Goal: Communication & Community: Answer question/provide support

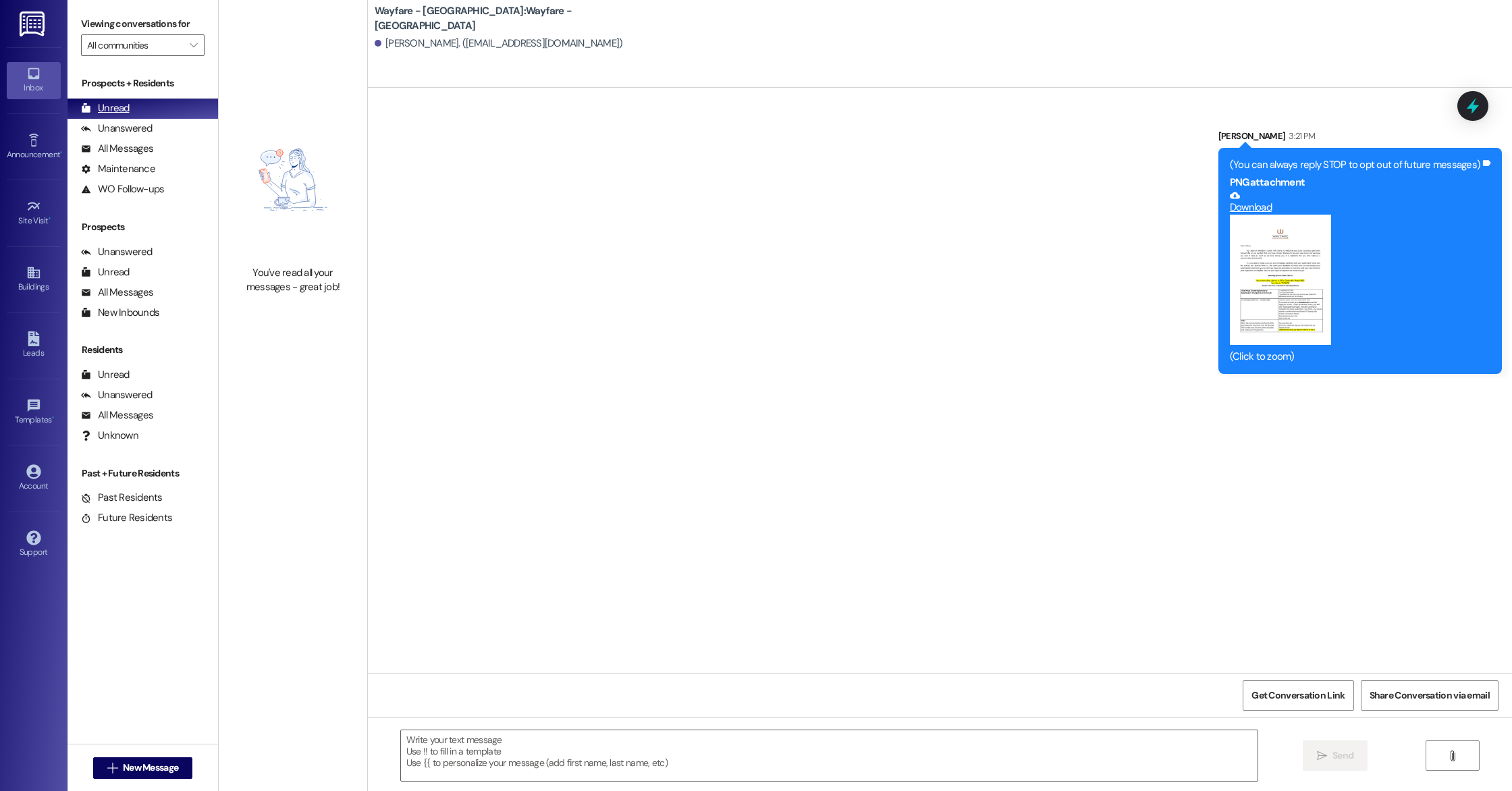
click at [164, 103] on div "Unread (0)" at bounding box center [142, 108] width 150 height 20
click at [160, 145] on div "All Messages (undefined)" at bounding box center [142, 149] width 150 height 20
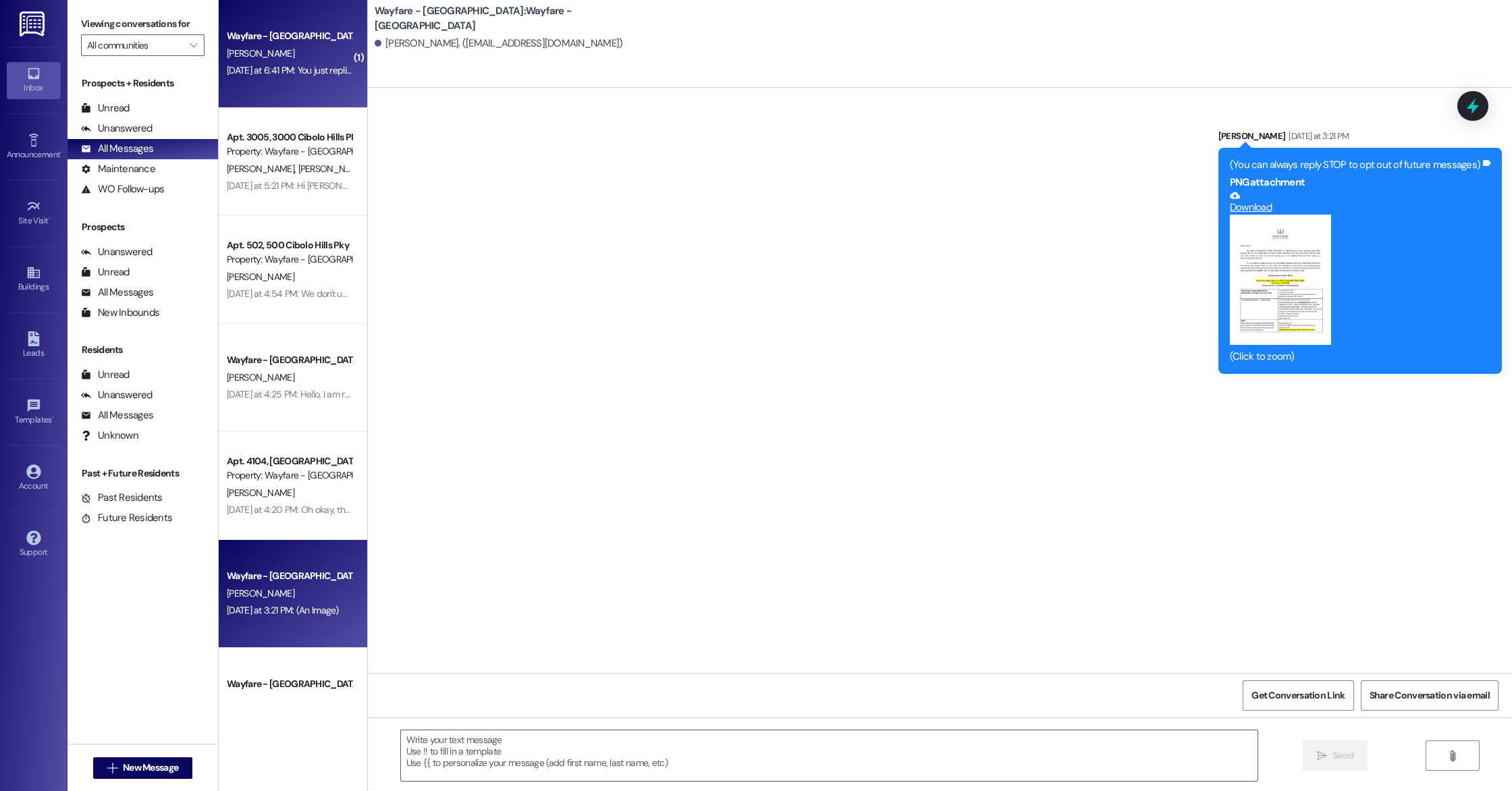
click at [256, 80] on div "Wayfare - Cibolo Hills Prospect [PERSON_NAME] [DATE] at 6:41 PM: You just repli…" at bounding box center [293, 54] width 148 height 108
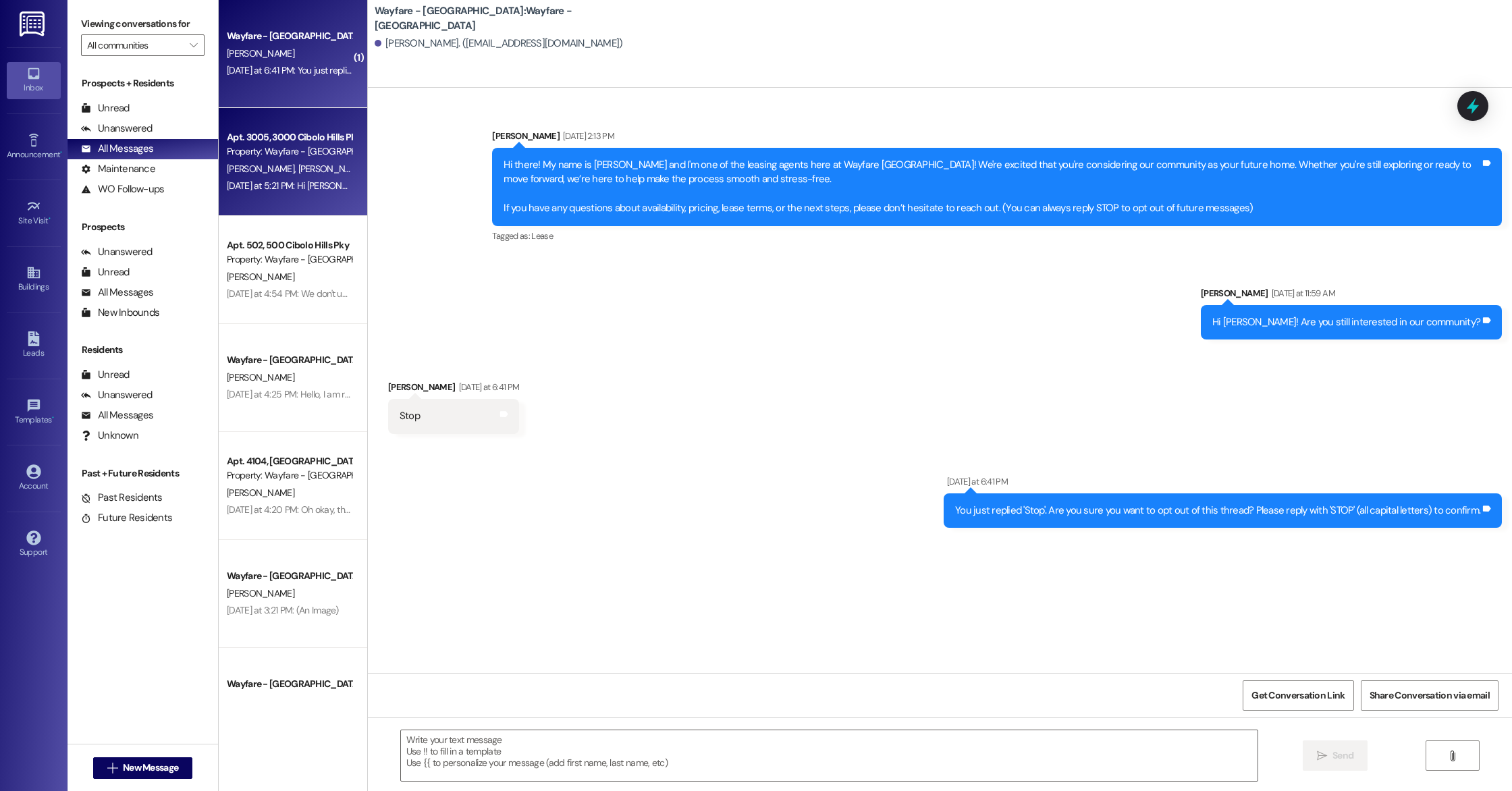
click at [300, 200] on div "Apt. 3005, 3000 Cibolo Hills Pky Property: Wayfare - [GEOGRAPHIC_DATA][PERSON_N…" at bounding box center [293, 162] width 148 height 108
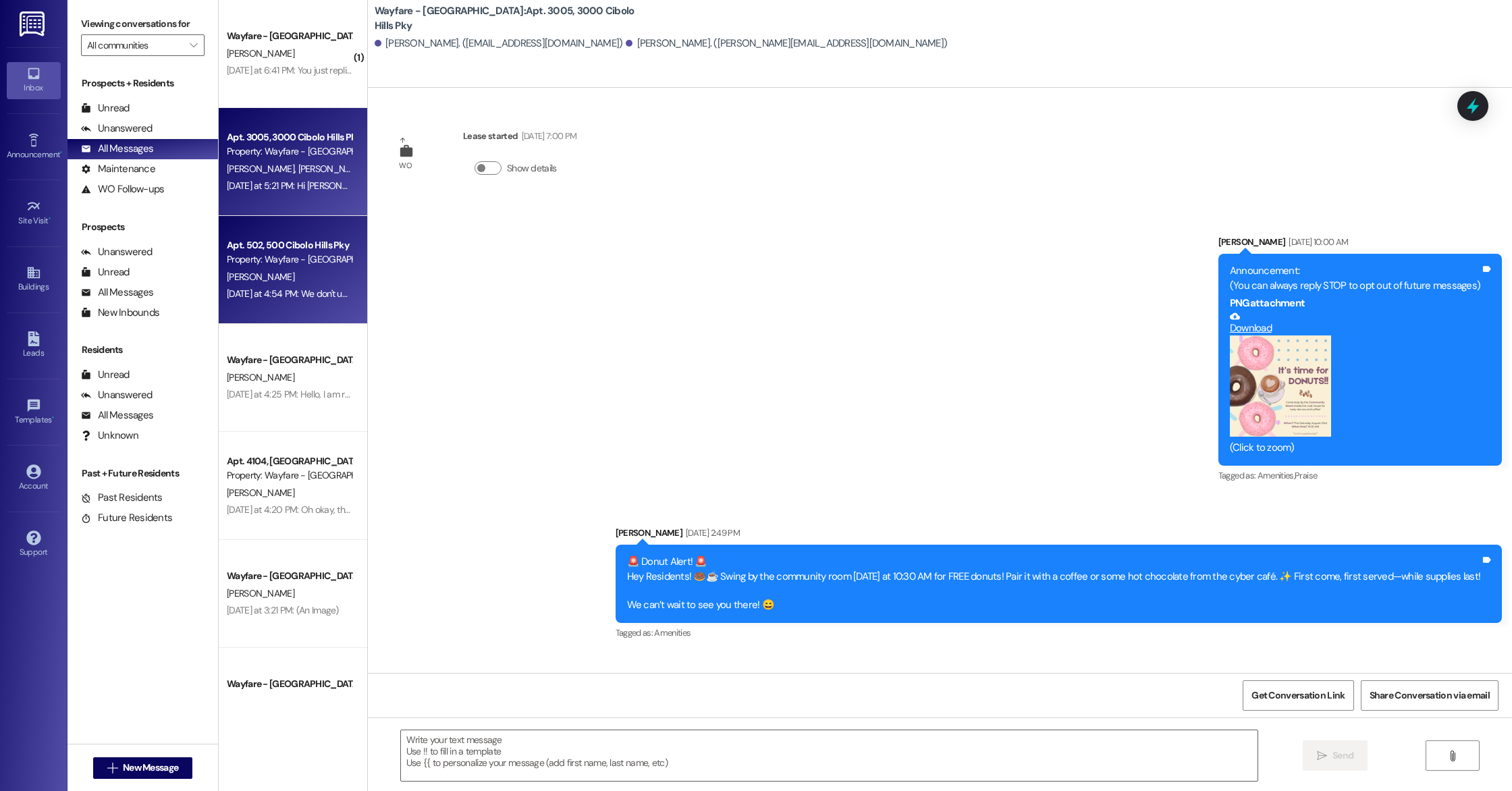
scroll to position [895, 0]
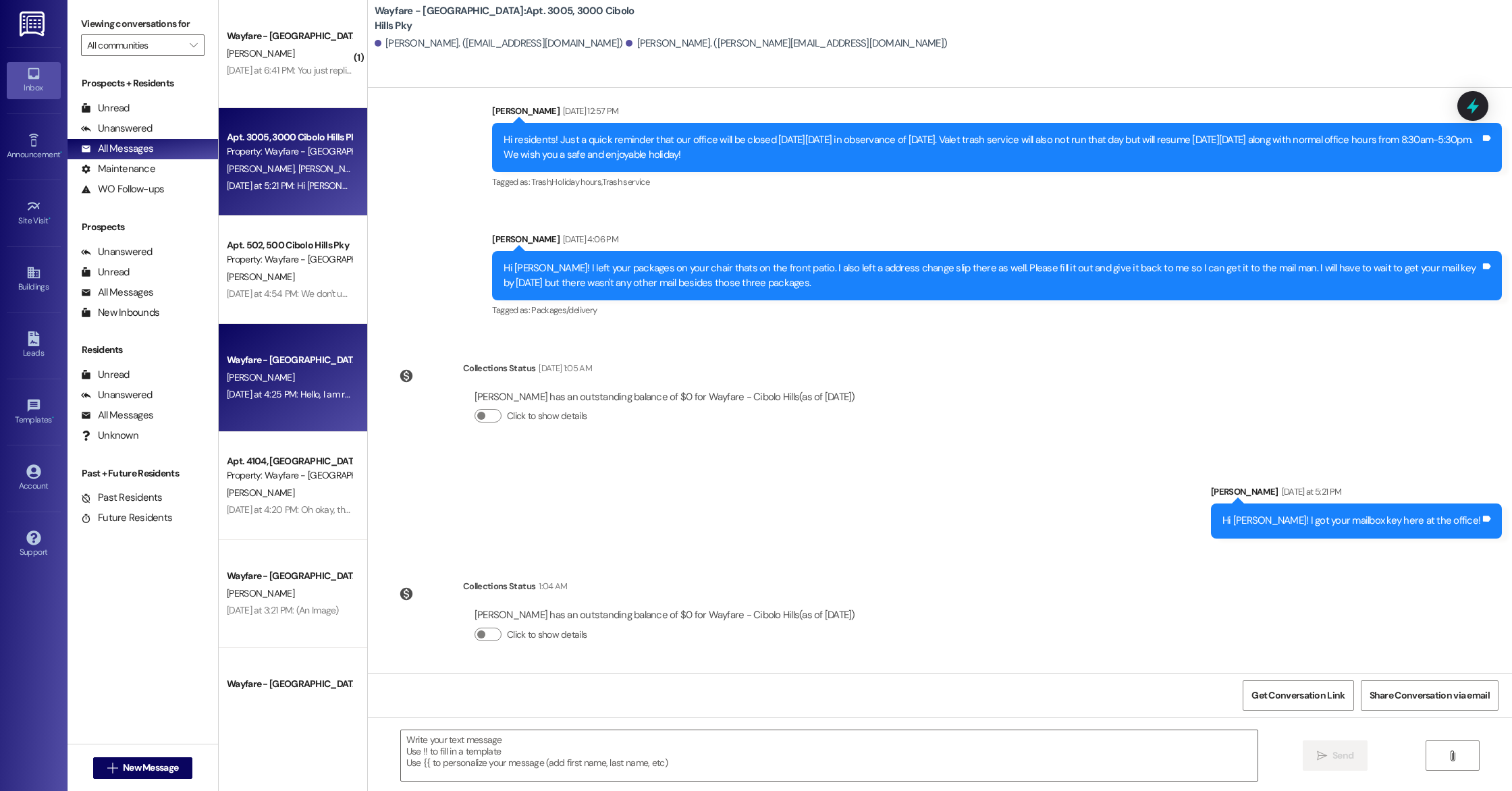
click at [243, 369] on div "[PERSON_NAME]" at bounding box center [289, 377] width 127 height 17
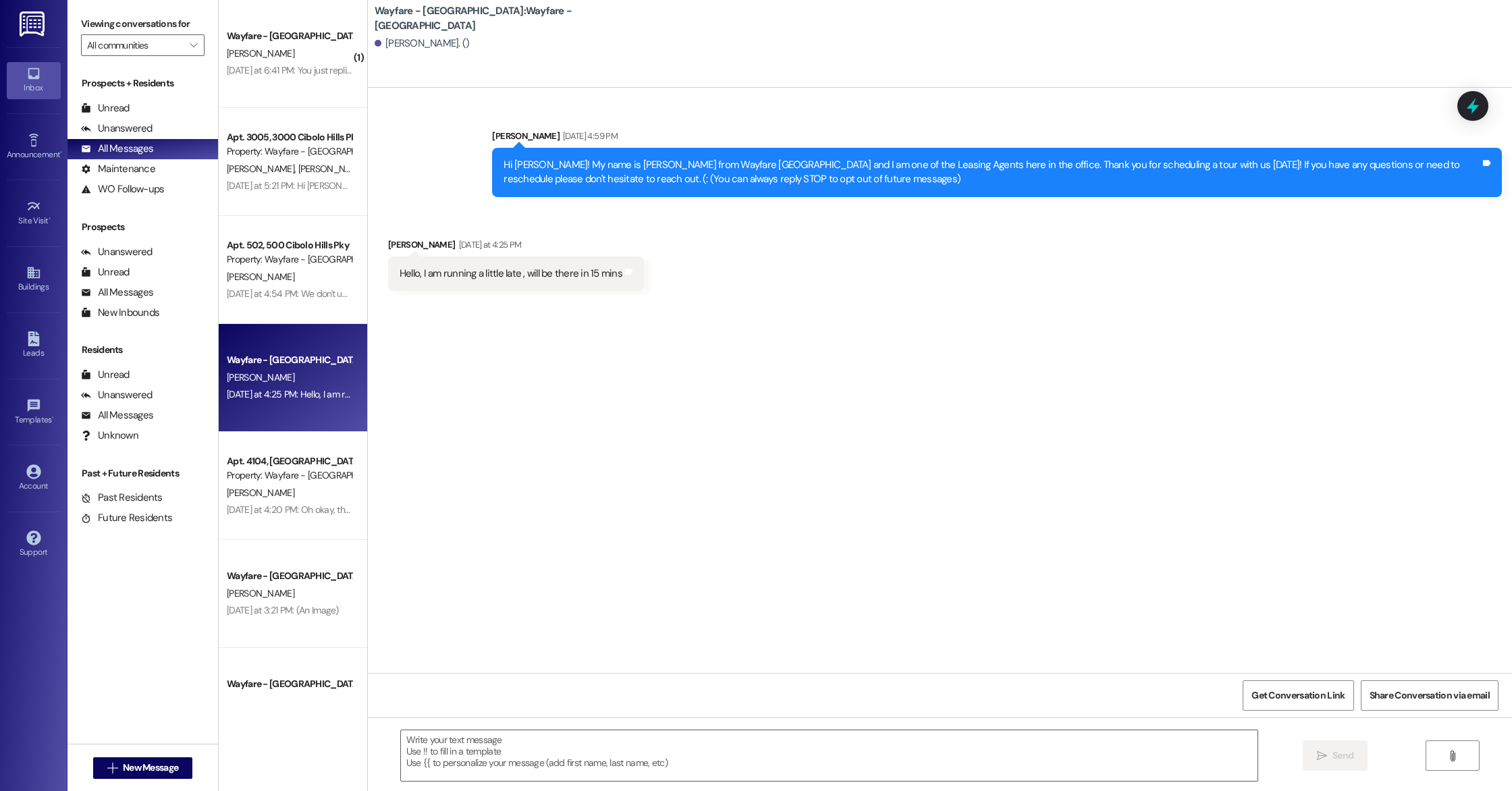
scroll to position [0, 0]
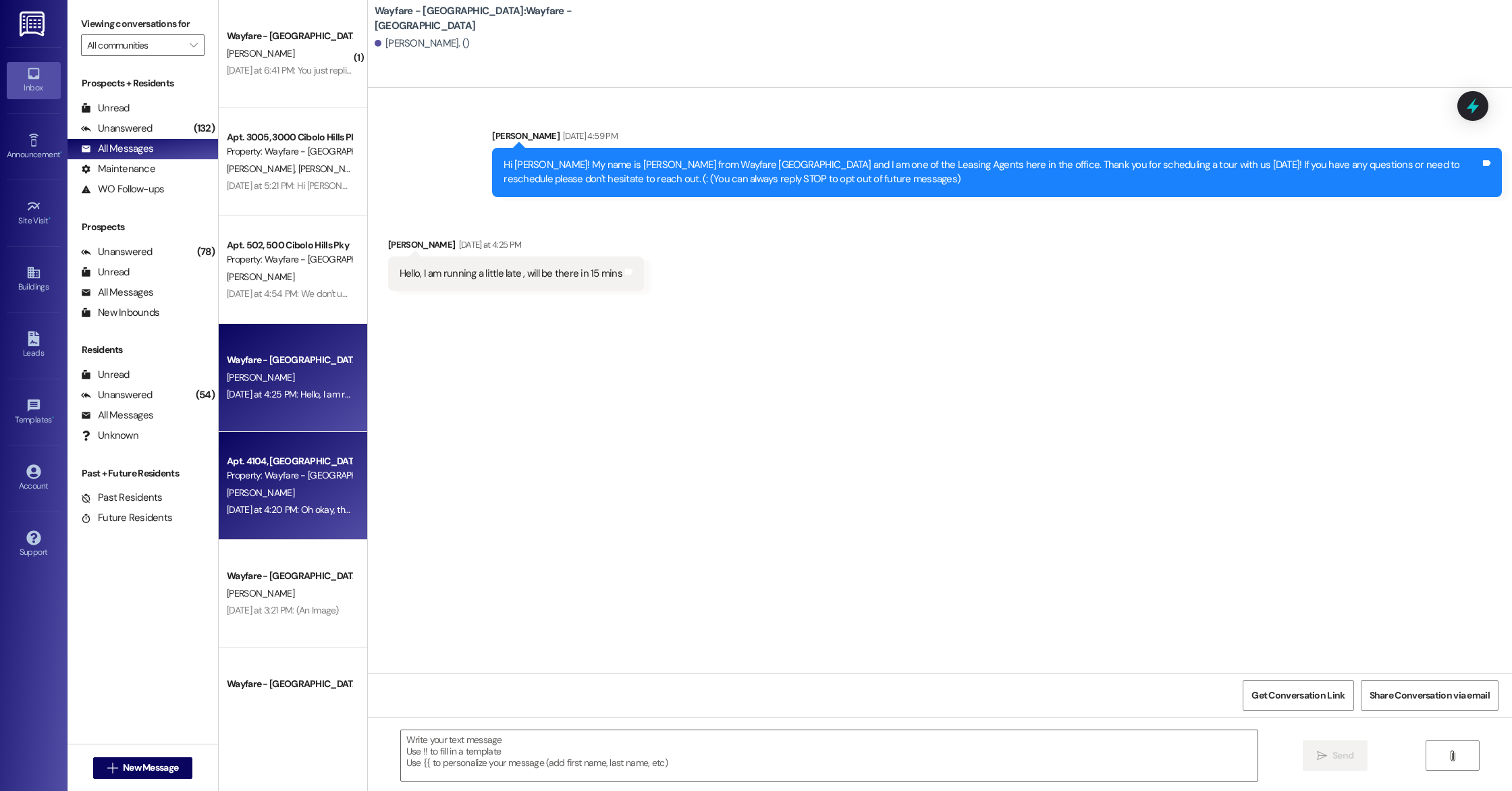
click at [258, 477] on div "Property: Wayfare - [GEOGRAPHIC_DATA]" at bounding box center [289, 475] width 125 height 14
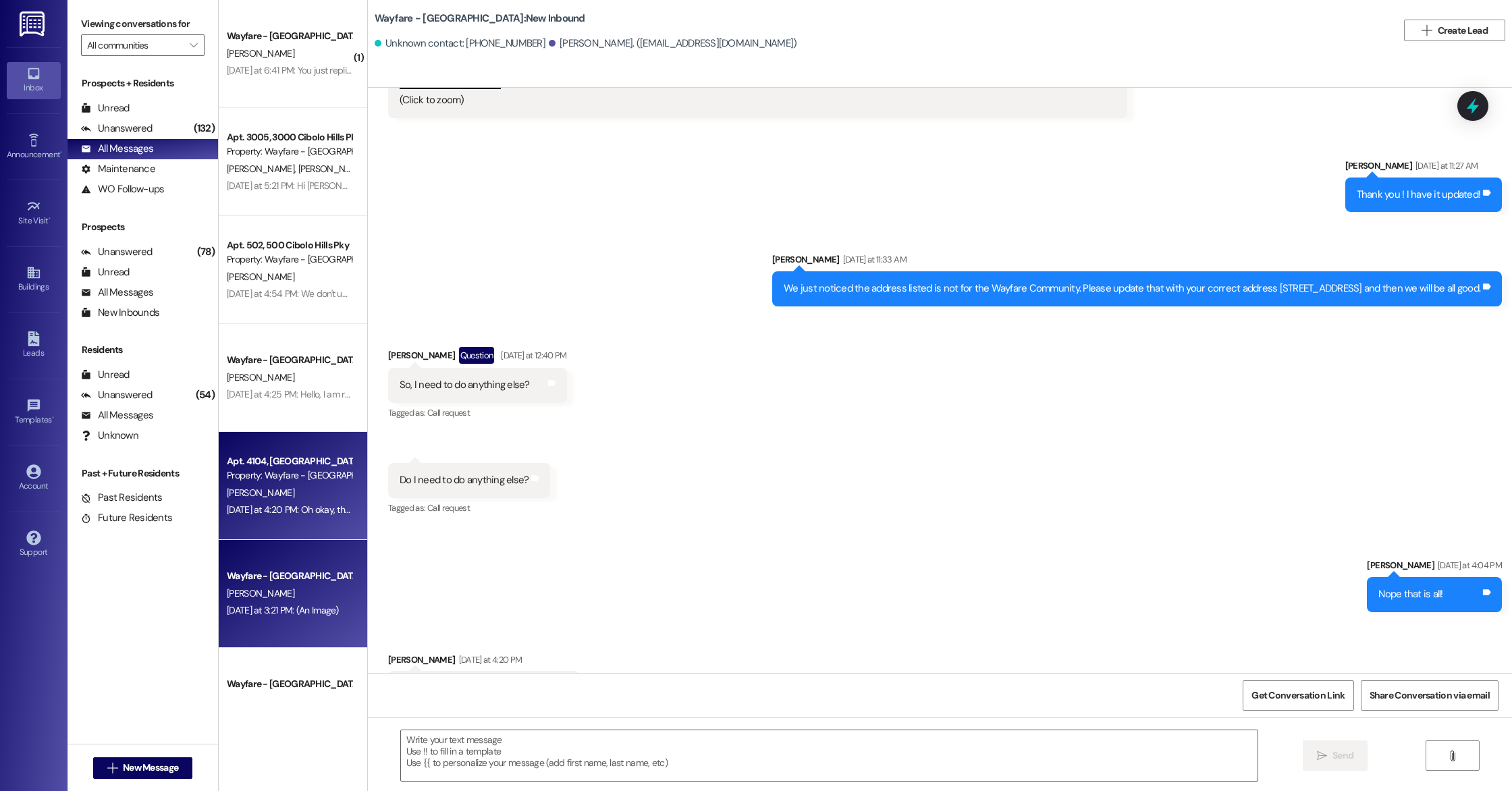
scroll to position [2046, 0]
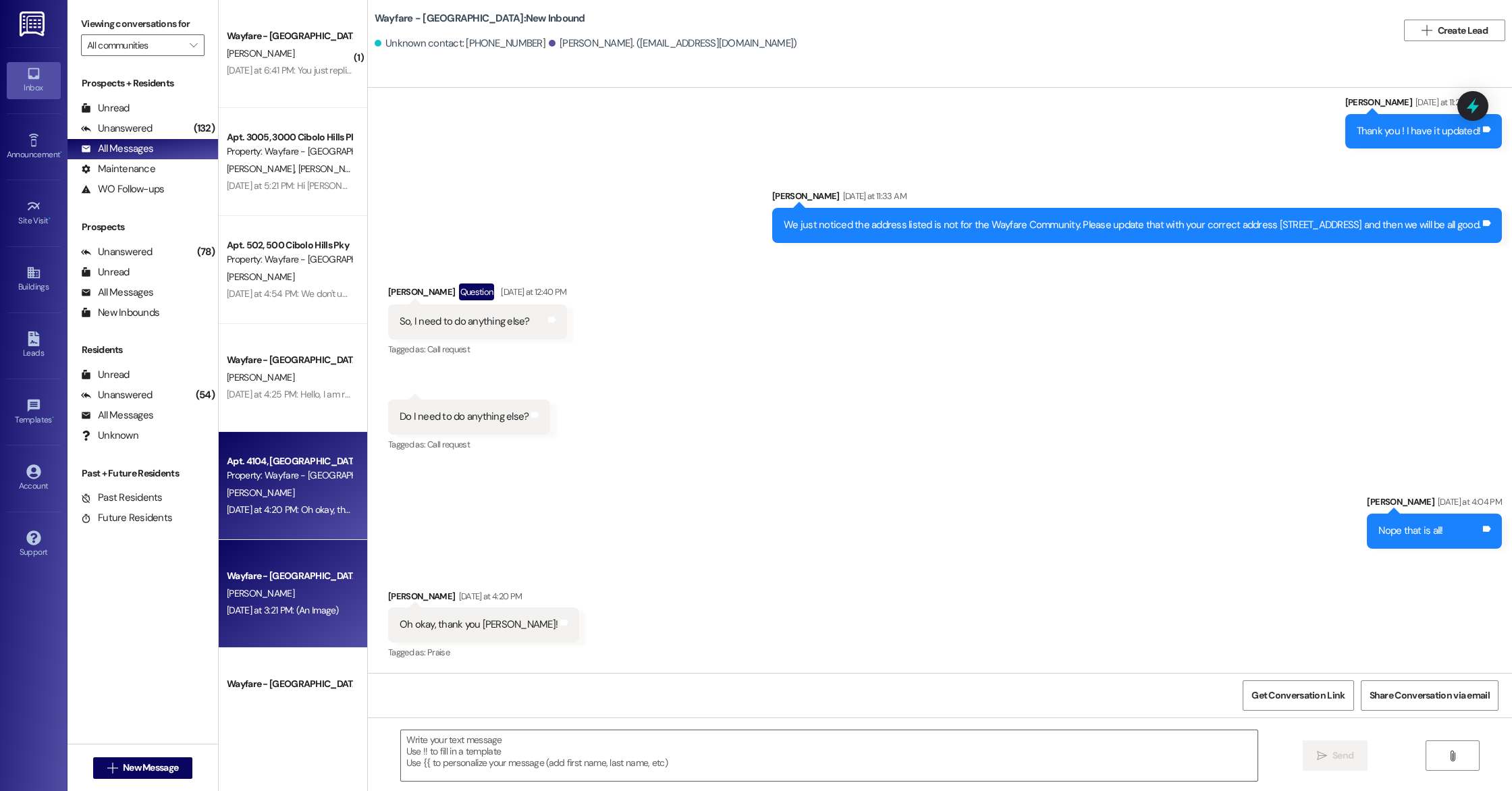
click at [285, 596] on div "[PERSON_NAME]" at bounding box center [289, 593] width 127 height 17
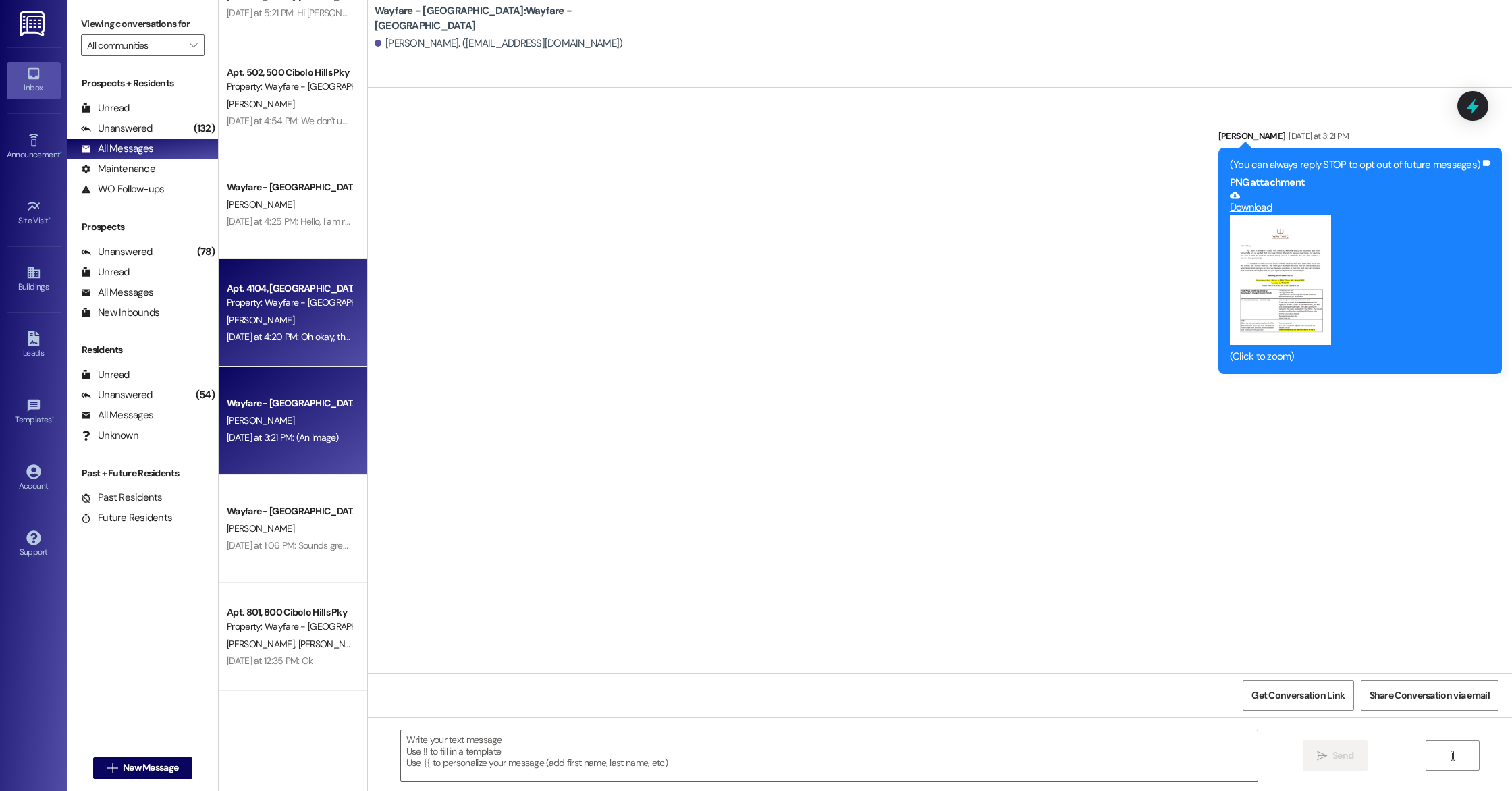
scroll to position [176, 0]
click at [281, 521] on div "[PERSON_NAME]" at bounding box center [289, 525] width 127 height 17
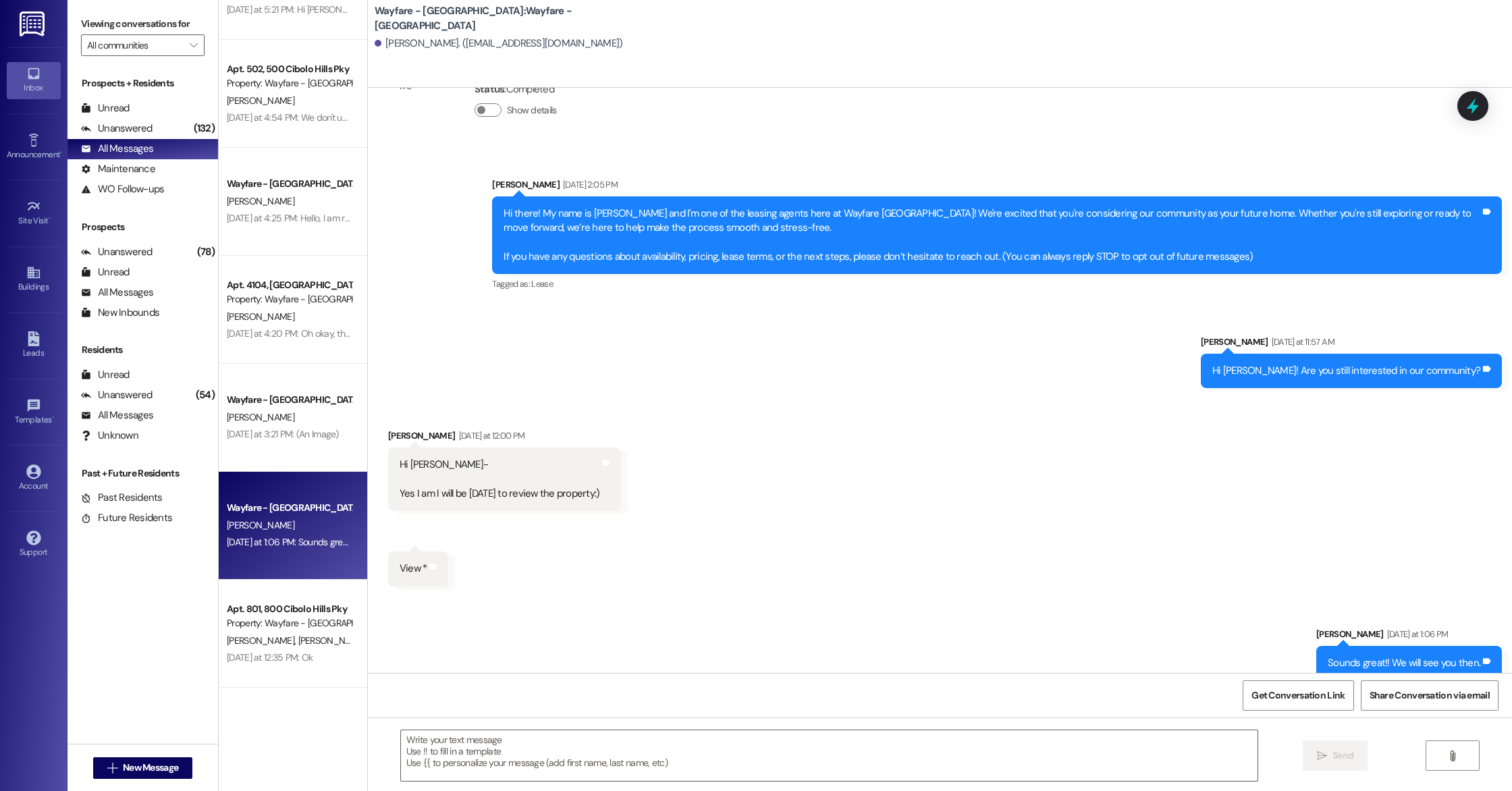
scroll to position [97, 0]
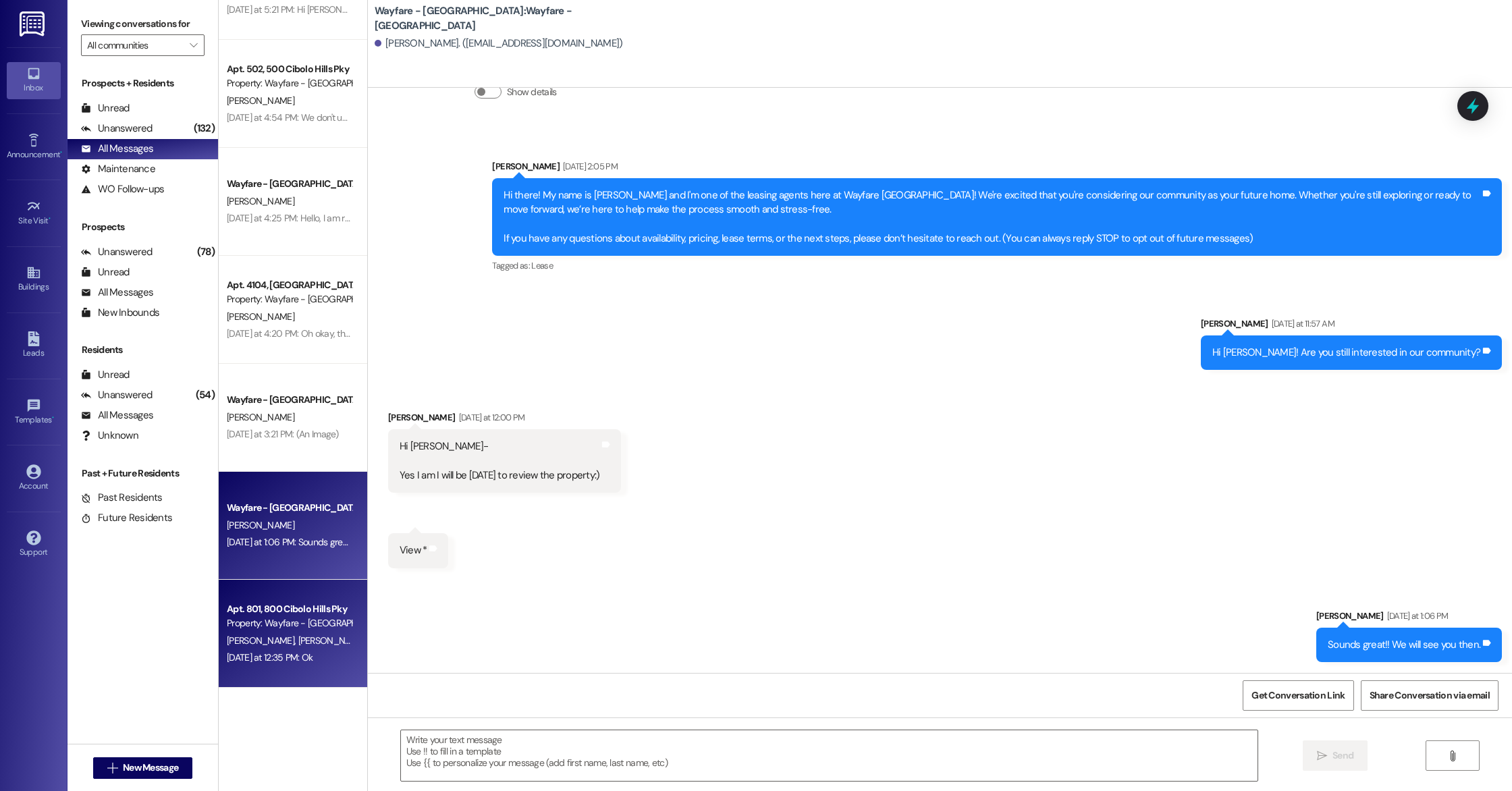
click at [276, 614] on div "Apt. 801, 800 Cibolo Hills Pky" at bounding box center [289, 609] width 125 height 14
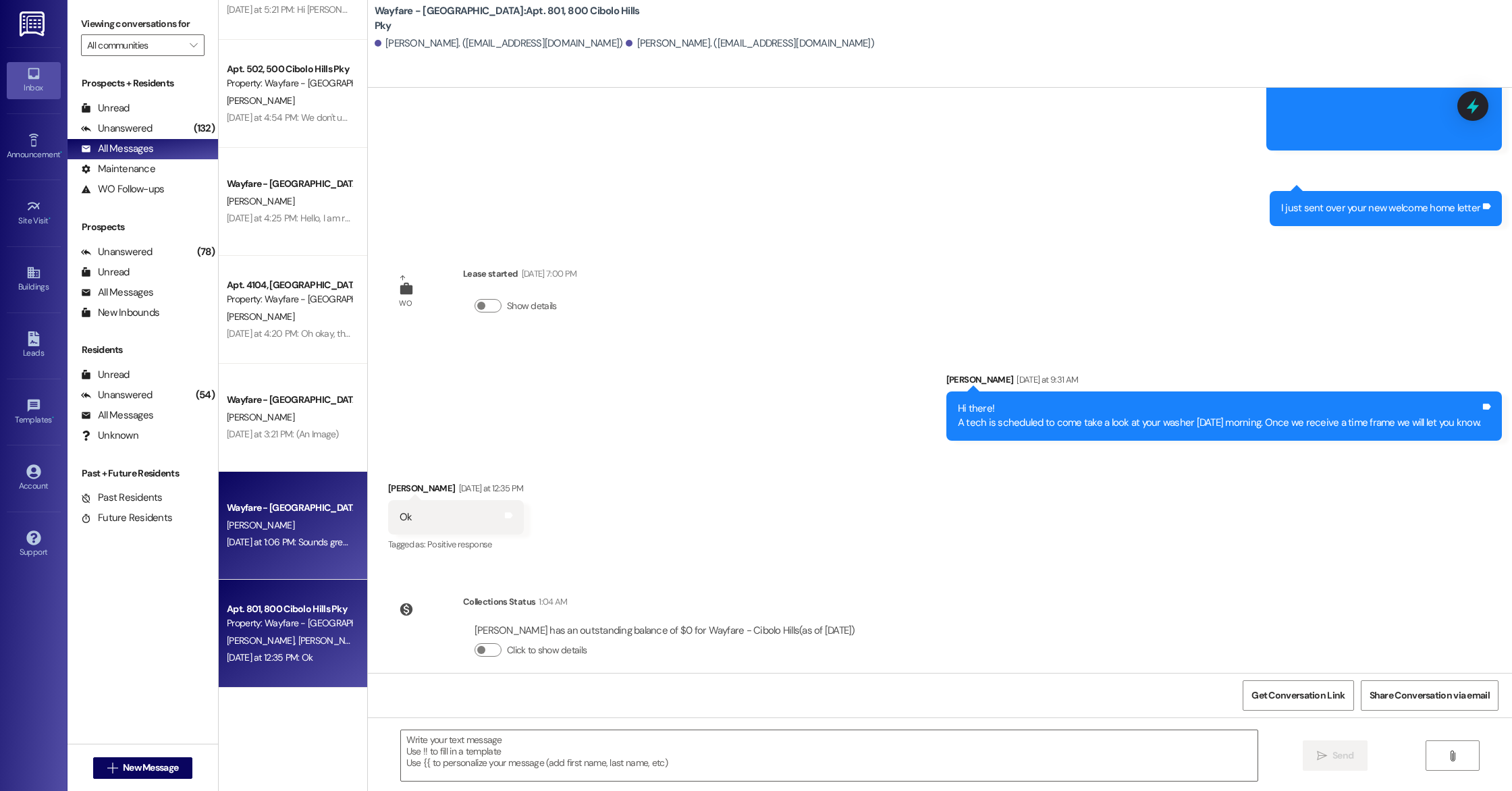
scroll to position [337, 0]
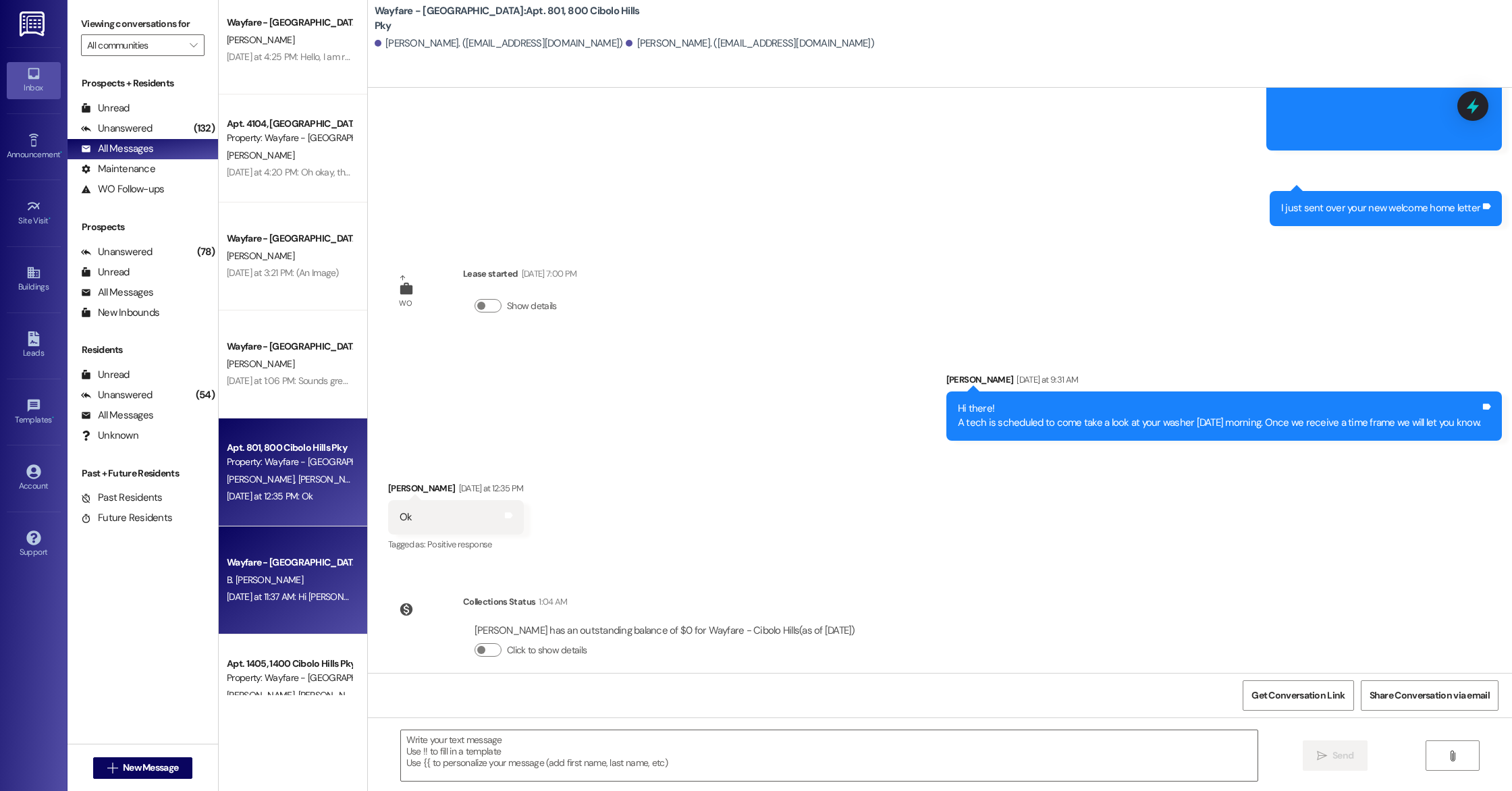
click at [250, 615] on div "Wayfare - [GEOGRAPHIC_DATA] B. [PERSON_NAME] [DATE] at 11:37 AM: Hi [PERSON_NAM…" at bounding box center [293, 580] width 148 height 108
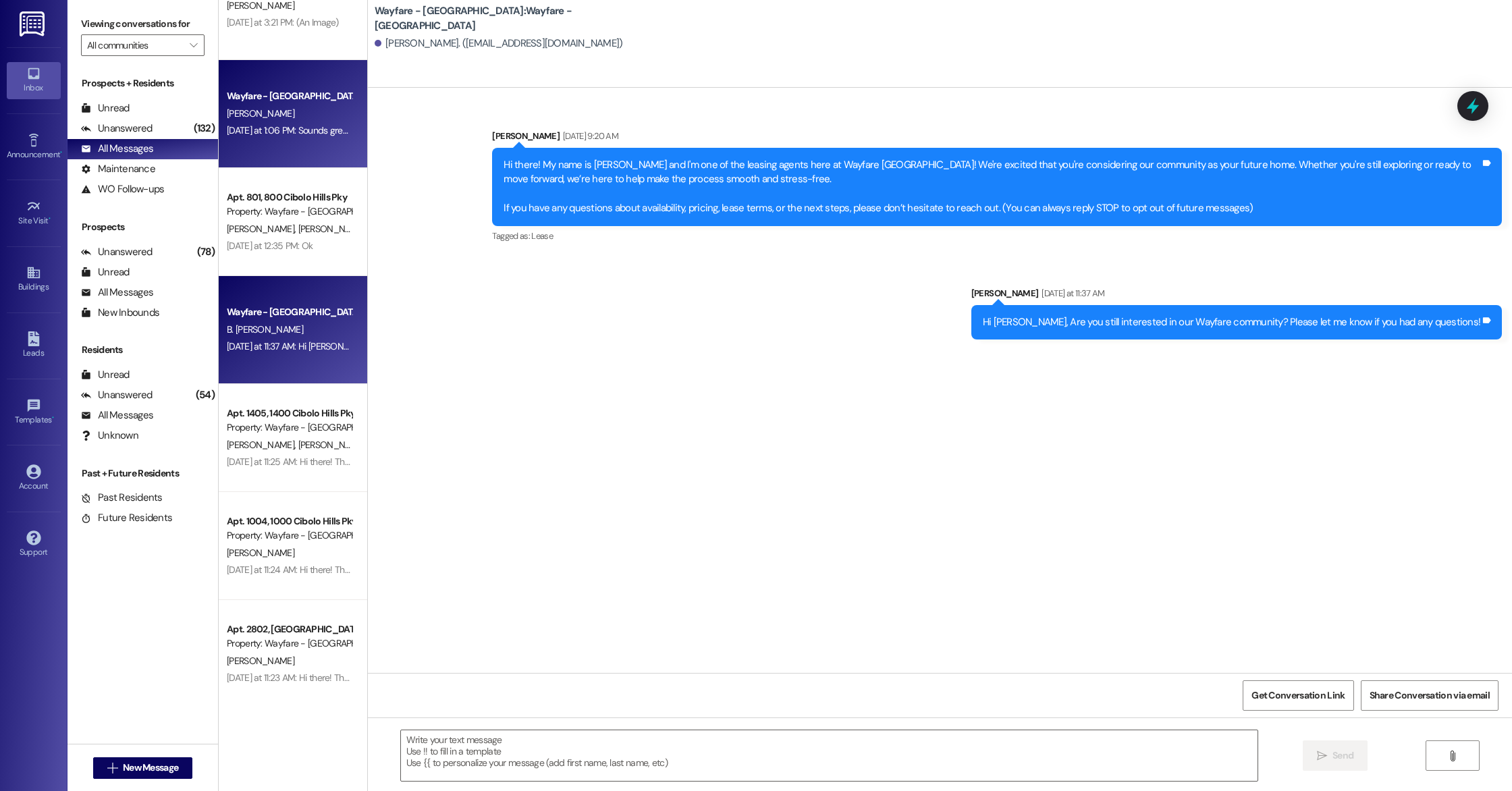
scroll to position [587, 0]
